Goal: Task Accomplishment & Management: Use online tool/utility

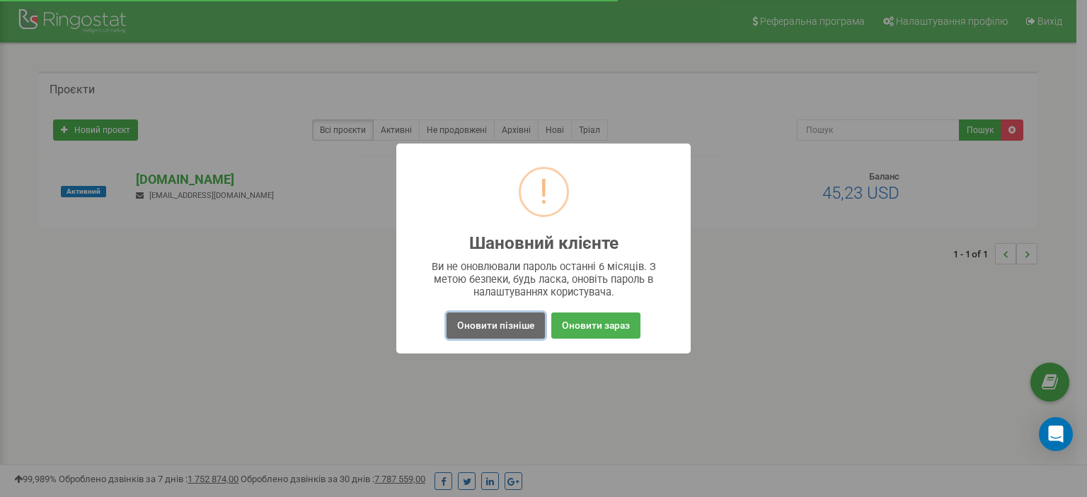
click at [480, 319] on button "Оновити пізніше" at bounding box center [495, 326] width 98 height 26
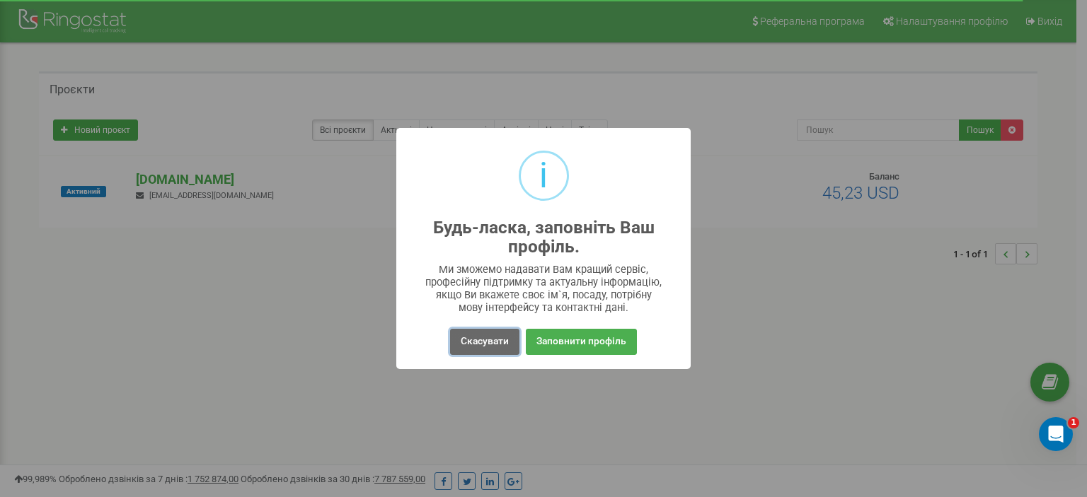
click at [497, 347] on button "Скасувати" at bounding box center [484, 342] width 69 height 26
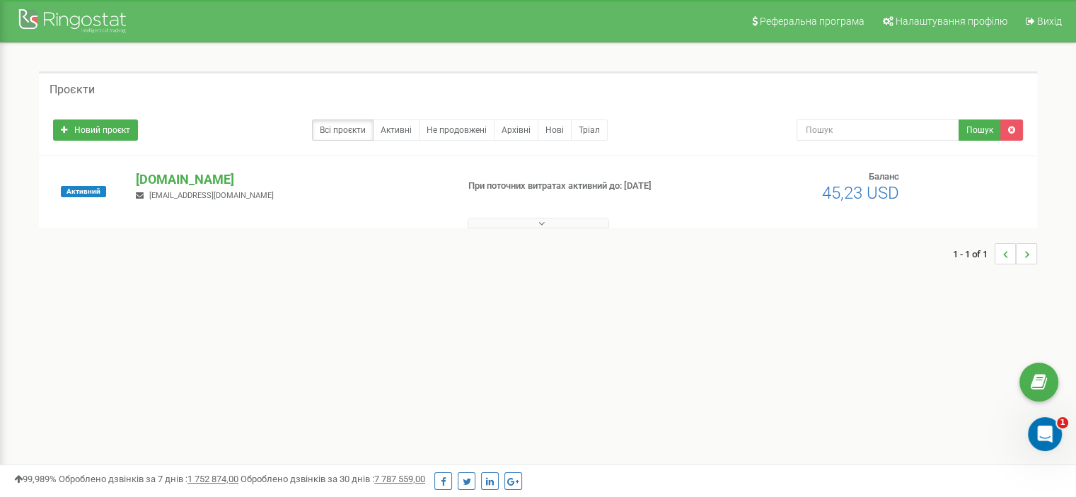
click at [202, 166] on div "Активний [DOMAIN_NAME] [EMAIL_ADDRESS][DOMAIN_NAME] При поточних витратах актив…" at bounding box center [538, 191] width 998 height 71
click at [204, 176] on p "[DOMAIN_NAME]" at bounding box center [290, 180] width 309 height 18
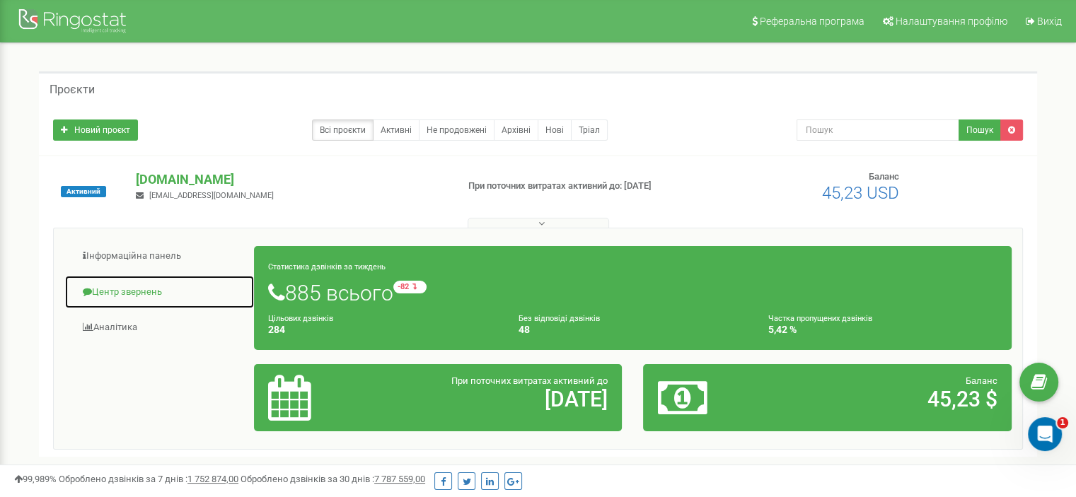
click at [98, 298] on link "Центр звернень" at bounding box center [159, 292] width 190 height 35
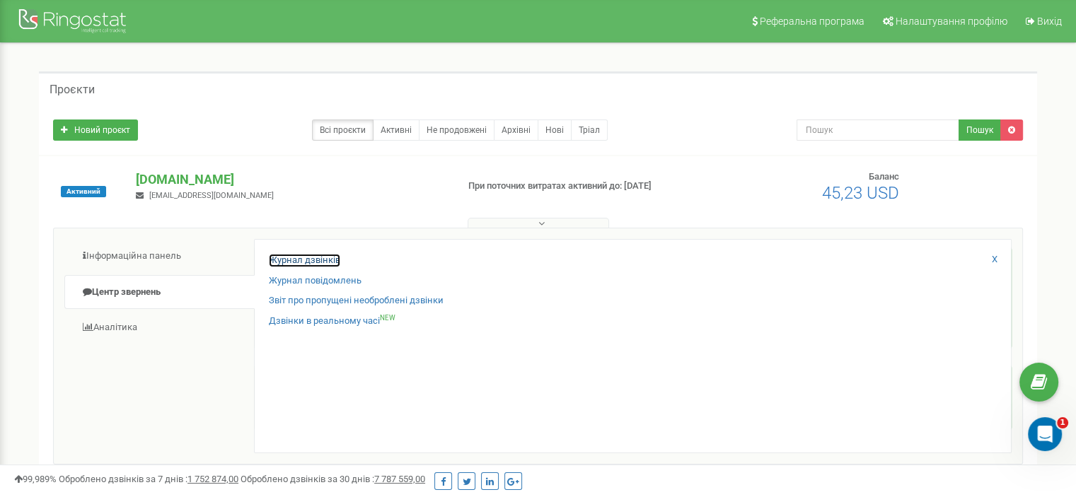
click at [311, 262] on link "Журнал дзвінків" at bounding box center [304, 260] width 71 height 13
click at [313, 258] on link "Журнал дзвінків" at bounding box center [304, 260] width 71 height 13
click at [334, 257] on link "Журнал дзвінків" at bounding box center [304, 260] width 71 height 13
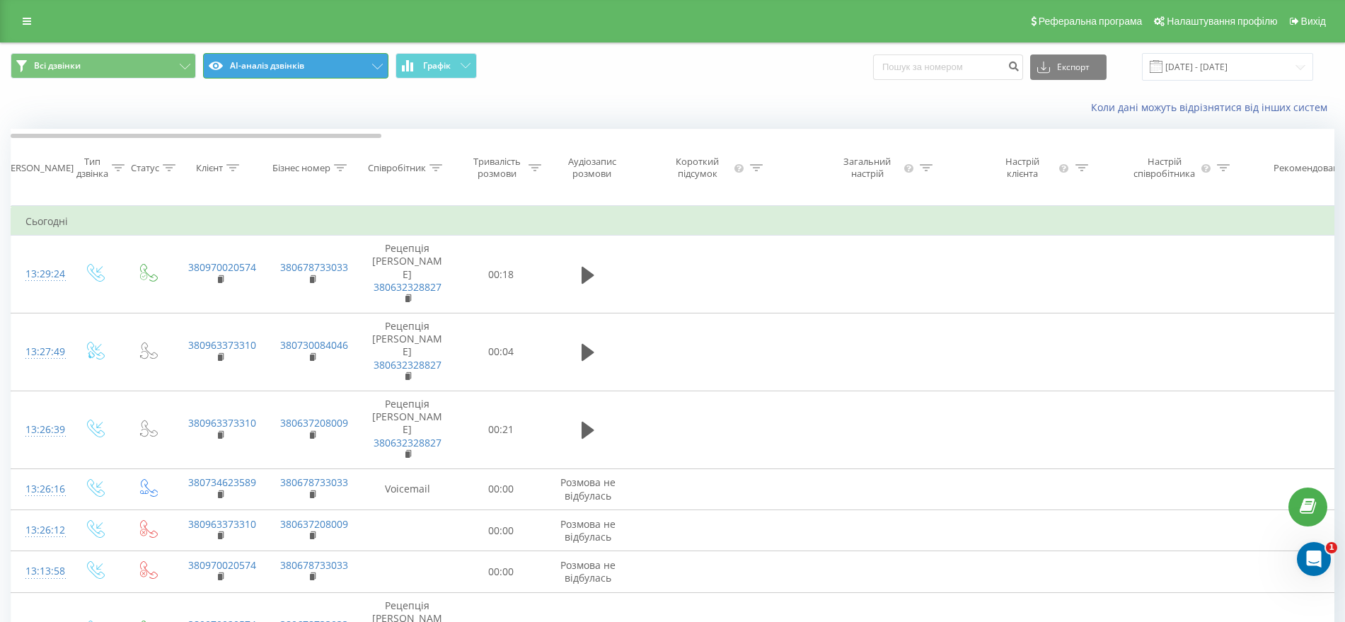
click at [260, 61] on button "AI-аналіз дзвінків" at bounding box center [295, 65] width 185 height 25
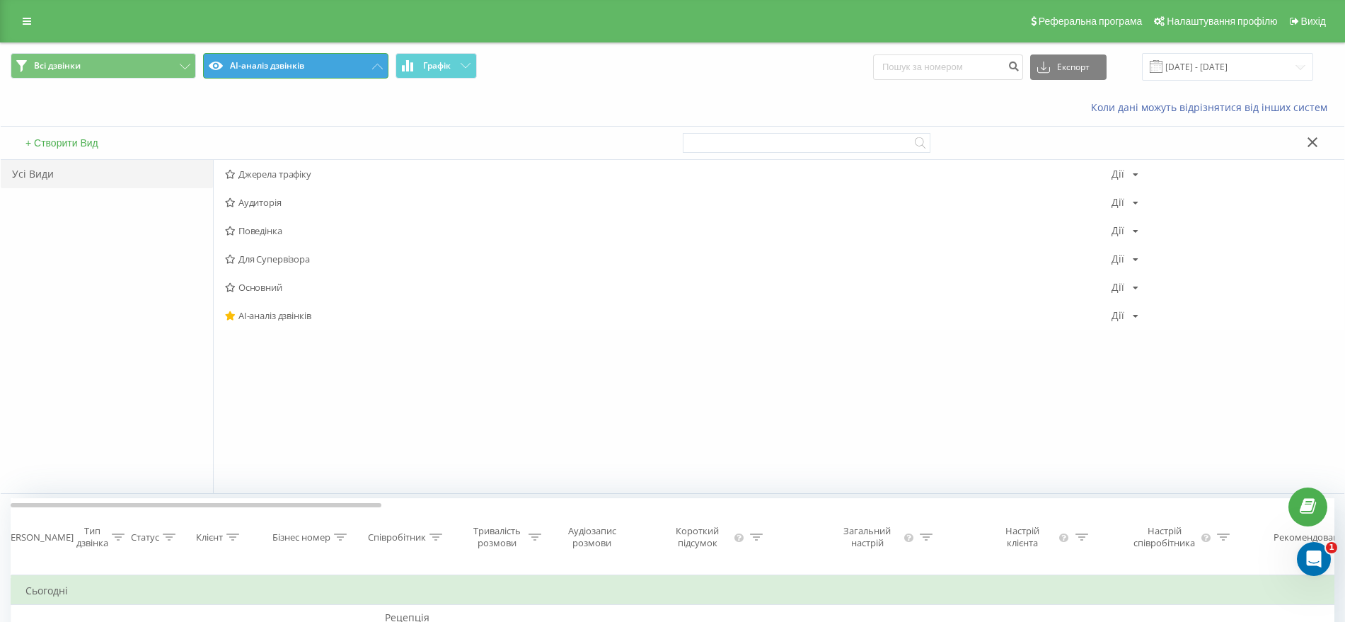
click at [380, 64] on icon at bounding box center [377, 67] width 11 height 6
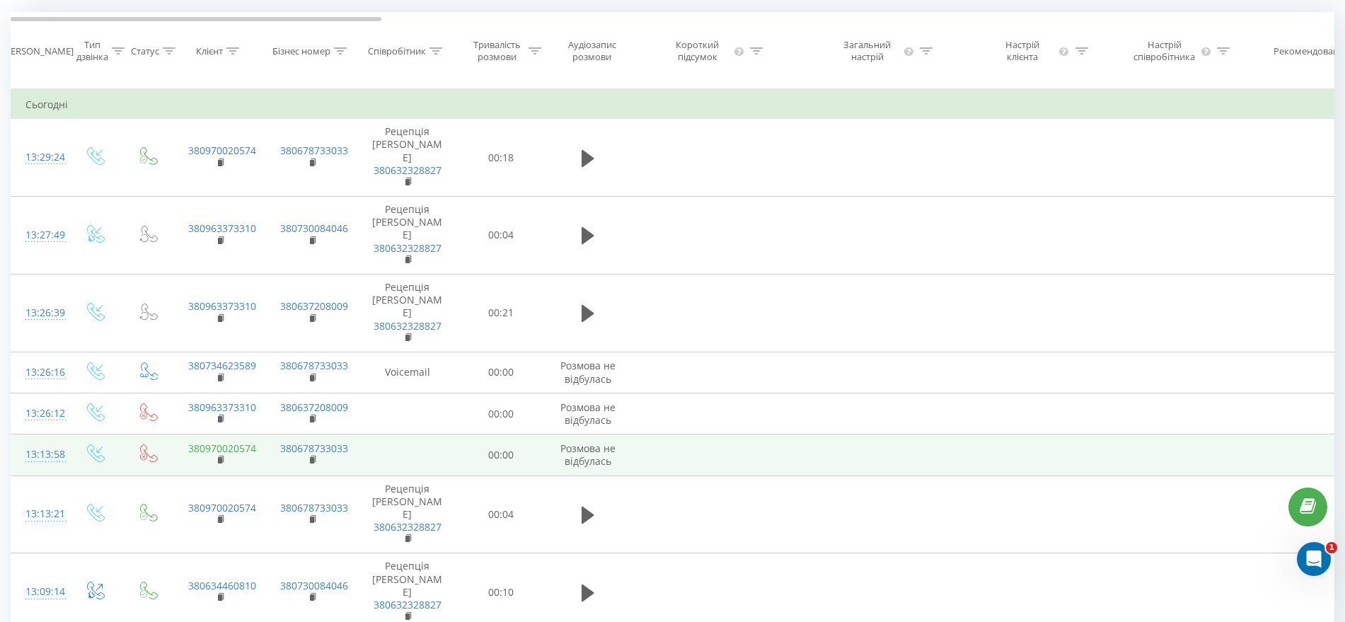
scroll to position [88, 0]
